Goal: Task Accomplishment & Management: Manage account settings

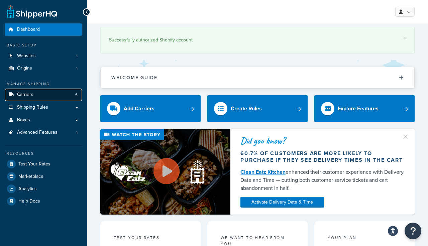
click at [39, 95] on link "Carriers 6" at bounding box center [43, 95] width 77 height 12
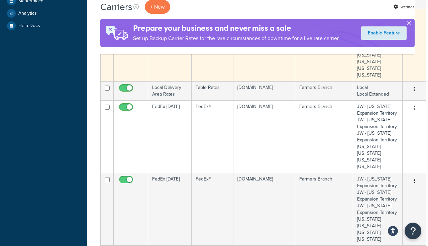
scroll to position [183, 0]
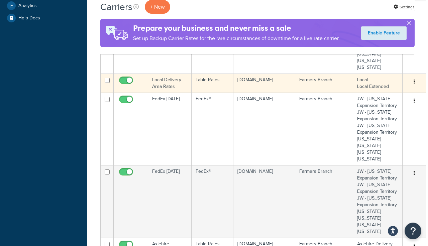
click at [413, 80] on icon "button" at bounding box center [413, 81] width 1 height 5
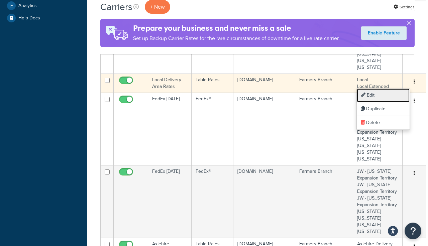
click at [372, 99] on link "Edit" at bounding box center [382, 96] width 53 height 14
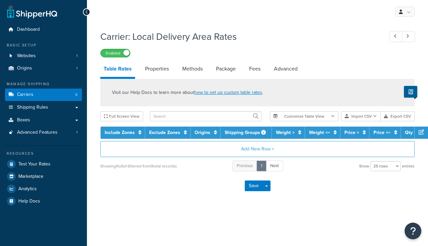
select select "25"
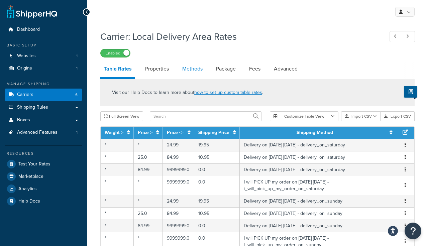
click at [192, 70] on link "Methods" at bounding box center [192, 69] width 27 height 16
select select "25"
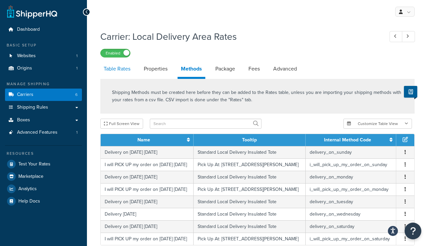
click at [113, 69] on link "Table Rates" at bounding box center [116, 69] width 33 height 16
select select "25"
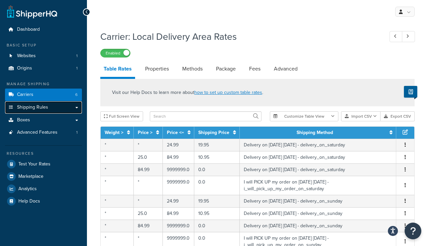
click at [30, 109] on span "Shipping Rules" at bounding box center [32, 108] width 31 height 6
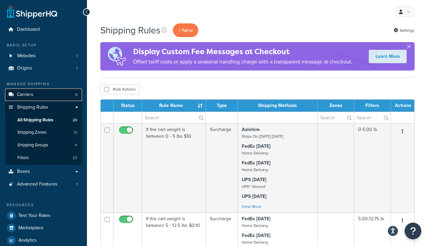
click at [23, 95] on span "Carriers" at bounding box center [25, 95] width 16 height 6
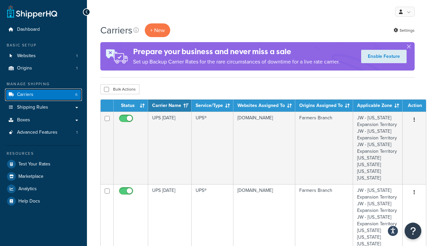
click at [28, 96] on span "Carriers" at bounding box center [25, 95] width 16 height 6
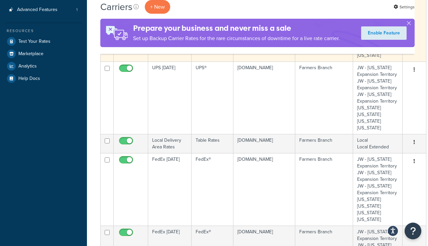
scroll to position [122, 0]
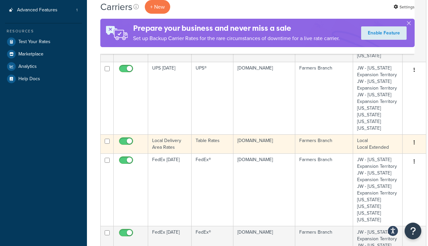
click at [413, 140] on icon "button" at bounding box center [413, 142] width 1 height 5
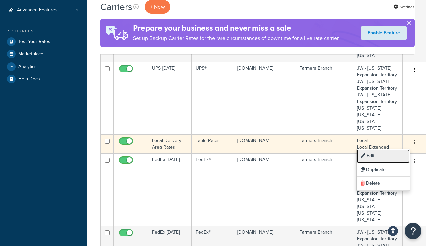
click at [372, 157] on link "Edit" at bounding box center [382, 156] width 53 height 14
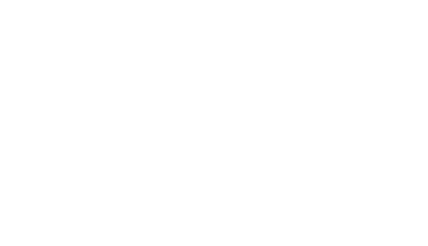
select select "25"
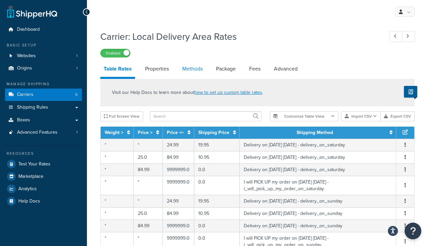
click at [193, 69] on link "Methods" at bounding box center [192, 69] width 27 height 16
select select "25"
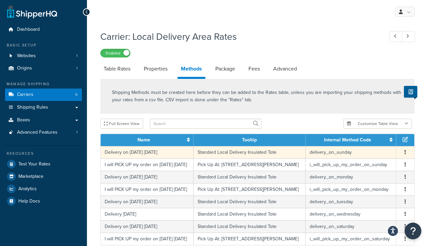
click at [404, 152] on icon "button" at bounding box center [404, 152] width 1 height 5
click at [365, 144] on div "Edit" at bounding box center [370, 146] width 47 height 14
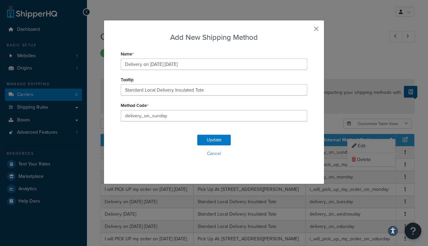
click at [307, 30] on button "button" at bounding box center [306, 31] width 2 height 2
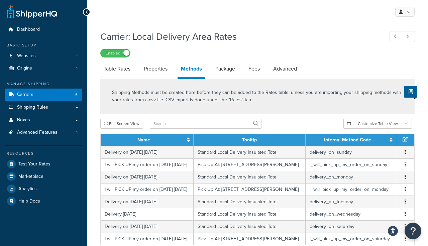
click at [316, 28] on div "Carrier: Local Delivery Area Rates Enabled" at bounding box center [257, 42] width 314 height 31
click at [120, 71] on link "Table Rates" at bounding box center [116, 69] width 33 height 16
select select "25"
